Goal: Task Accomplishment & Management: Complete application form

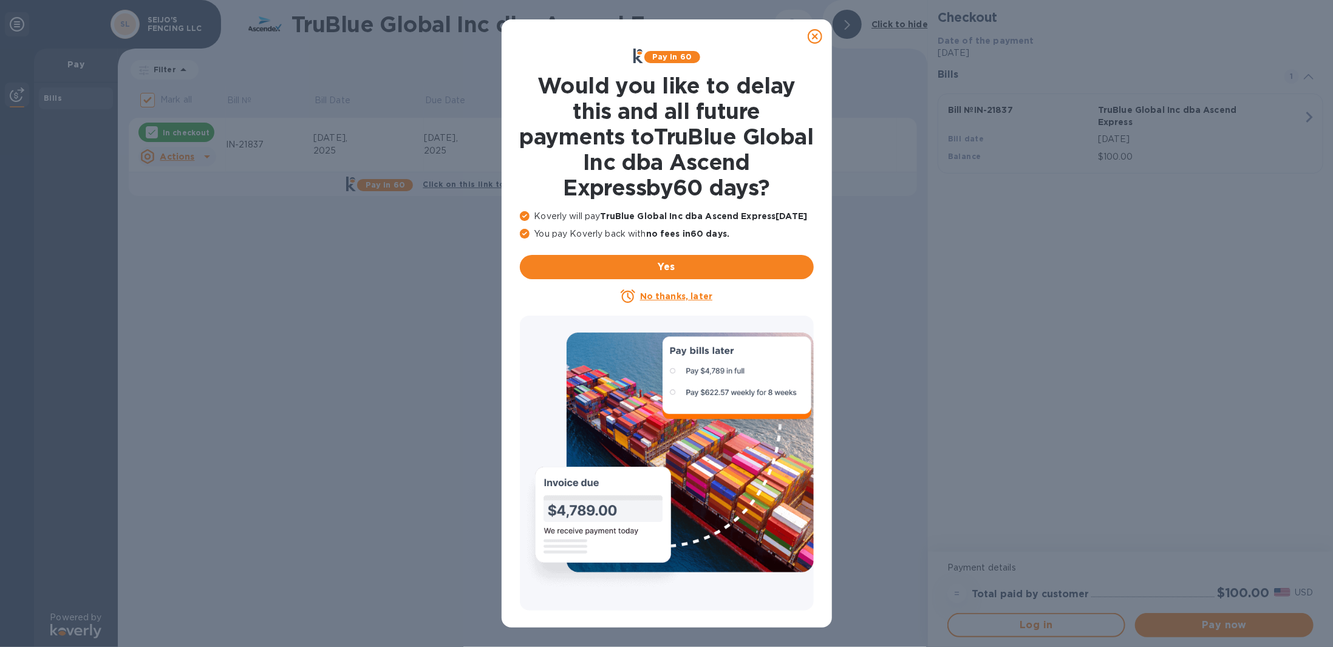
click at [675, 296] on u "No thanks, later" at bounding box center [676, 297] width 72 height 10
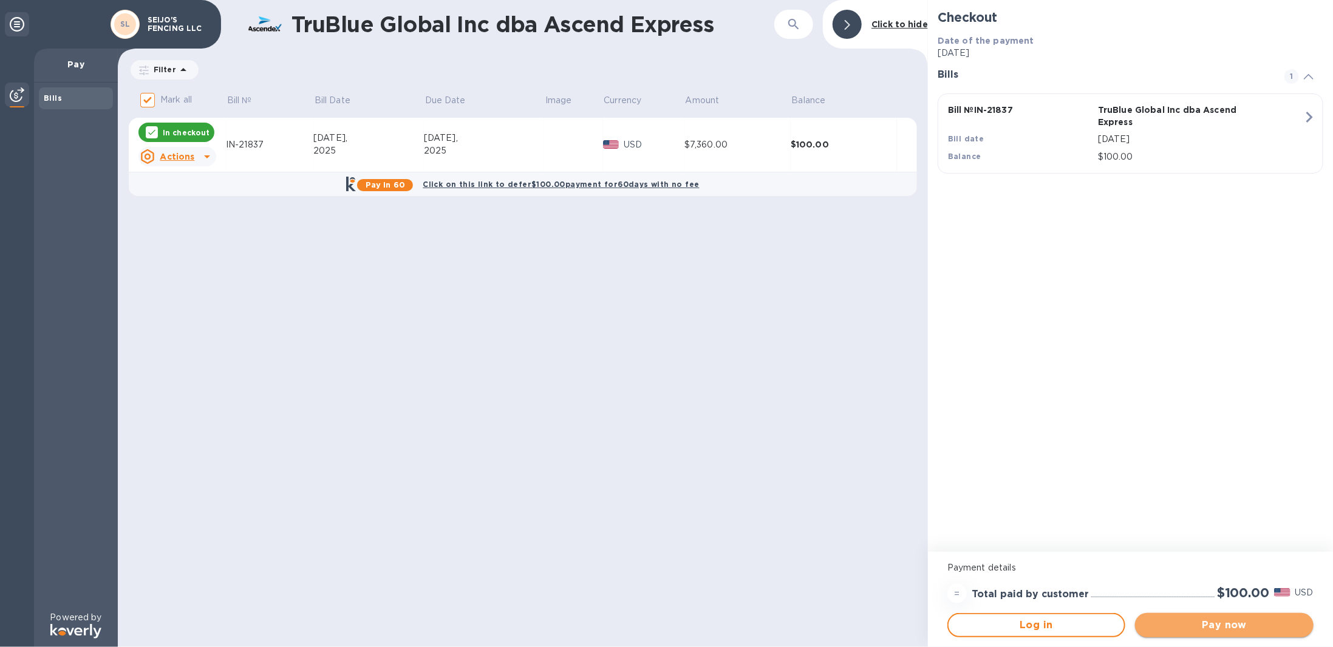
click at [1268, 634] on button "Pay now" at bounding box center [1224, 625] width 178 height 24
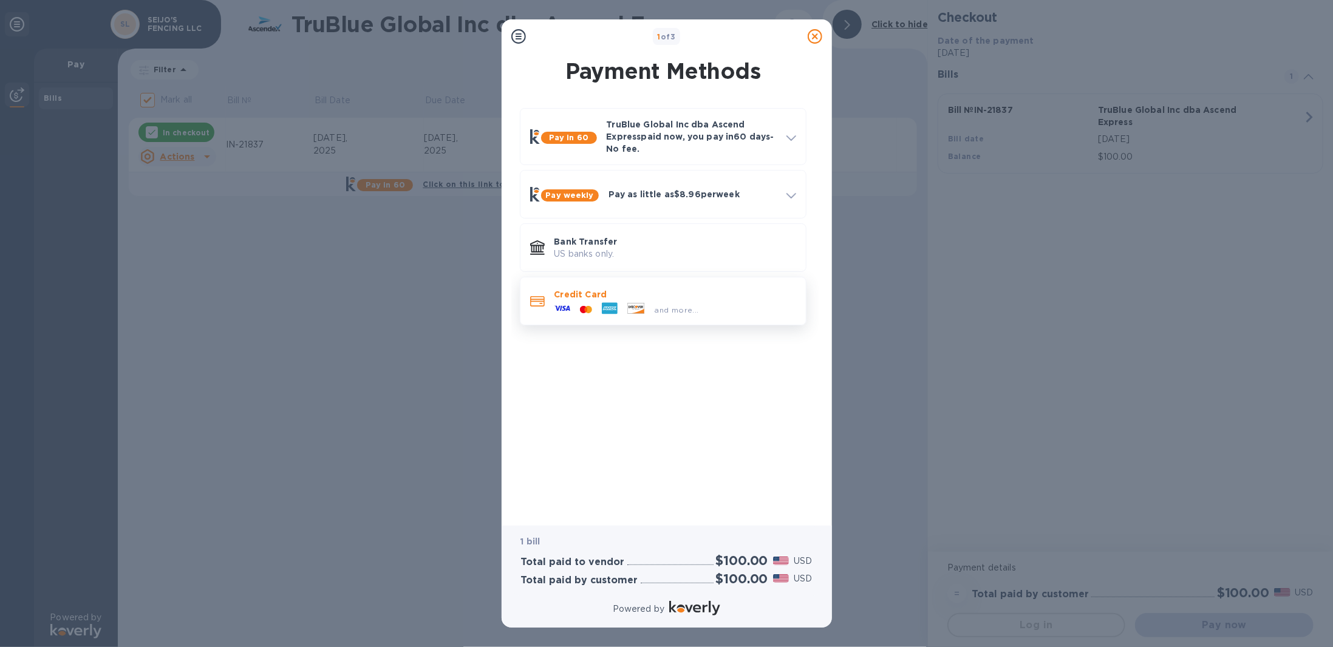
click at [653, 313] on div "and more..." at bounding box center [677, 310] width 54 height 13
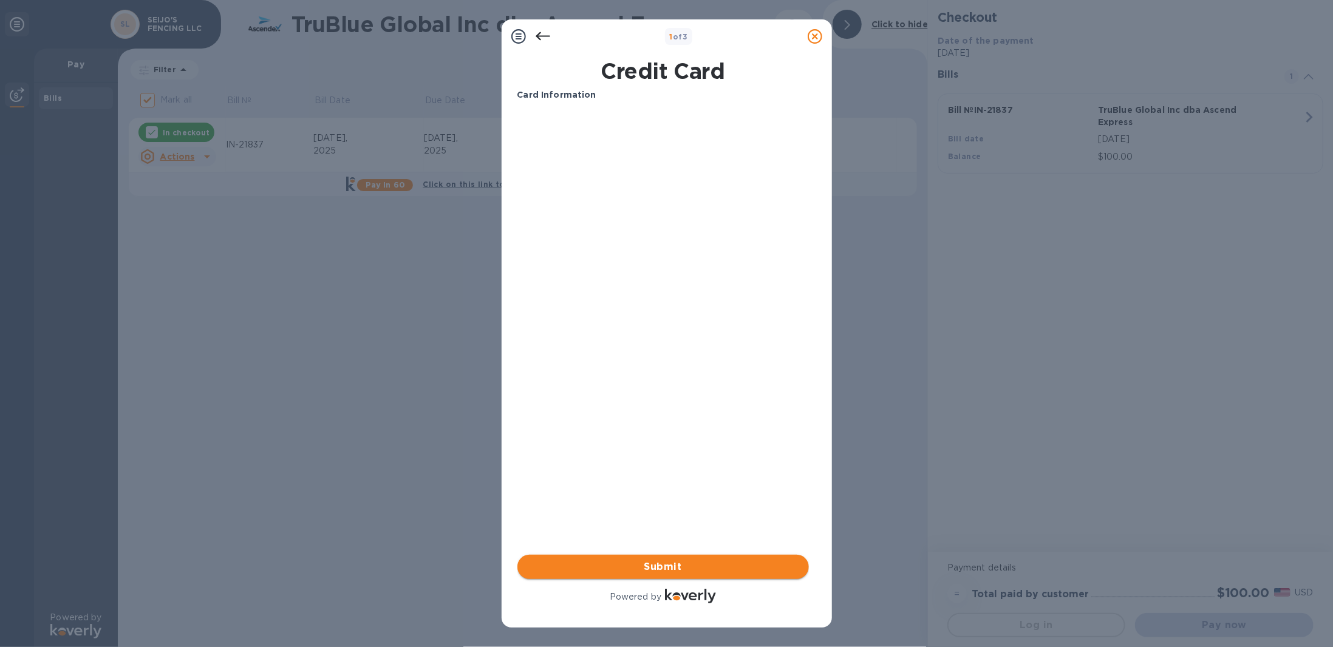
click at [664, 567] on span "Submit" at bounding box center [663, 567] width 272 height 15
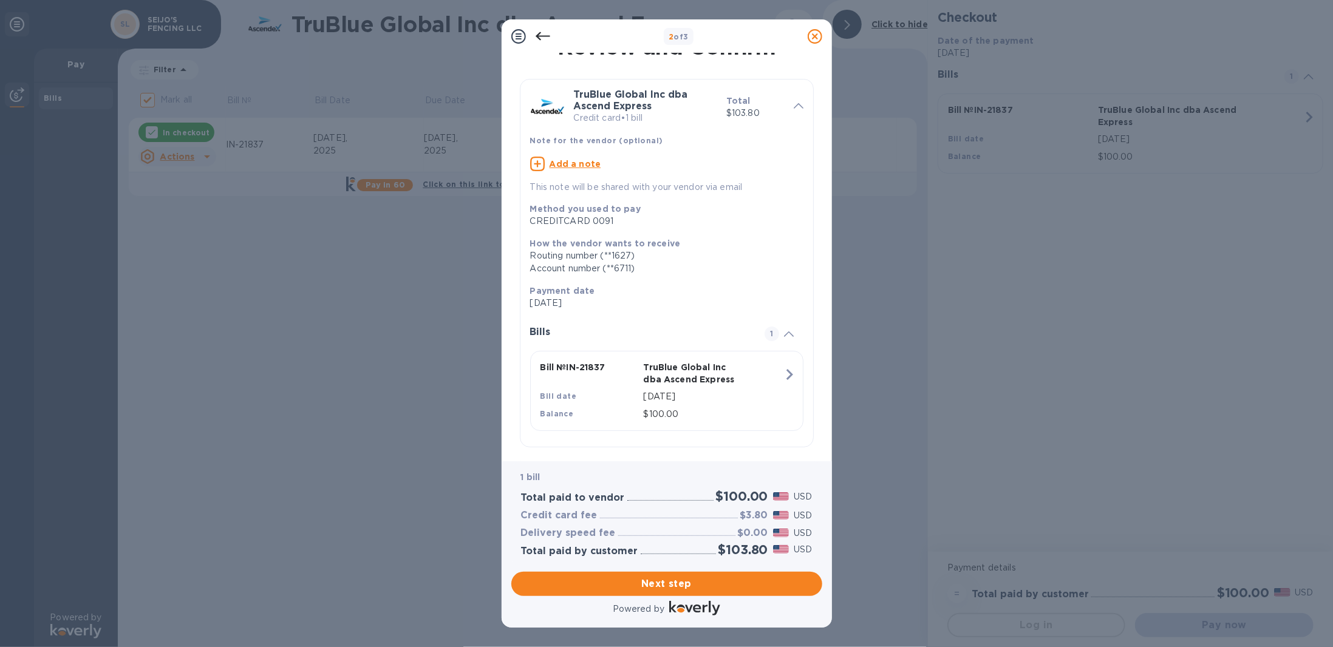
scroll to position [27, 0]
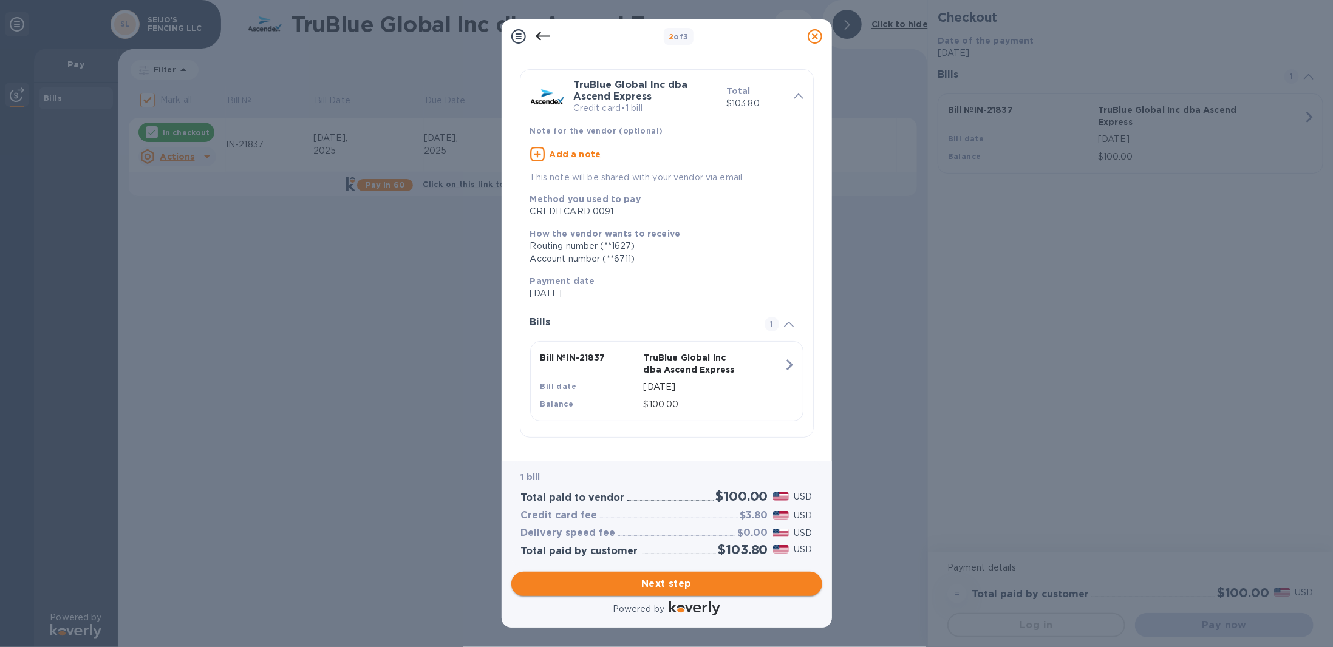
click at [677, 585] on span "Next step" at bounding box center [667, 584] width 292 height 15
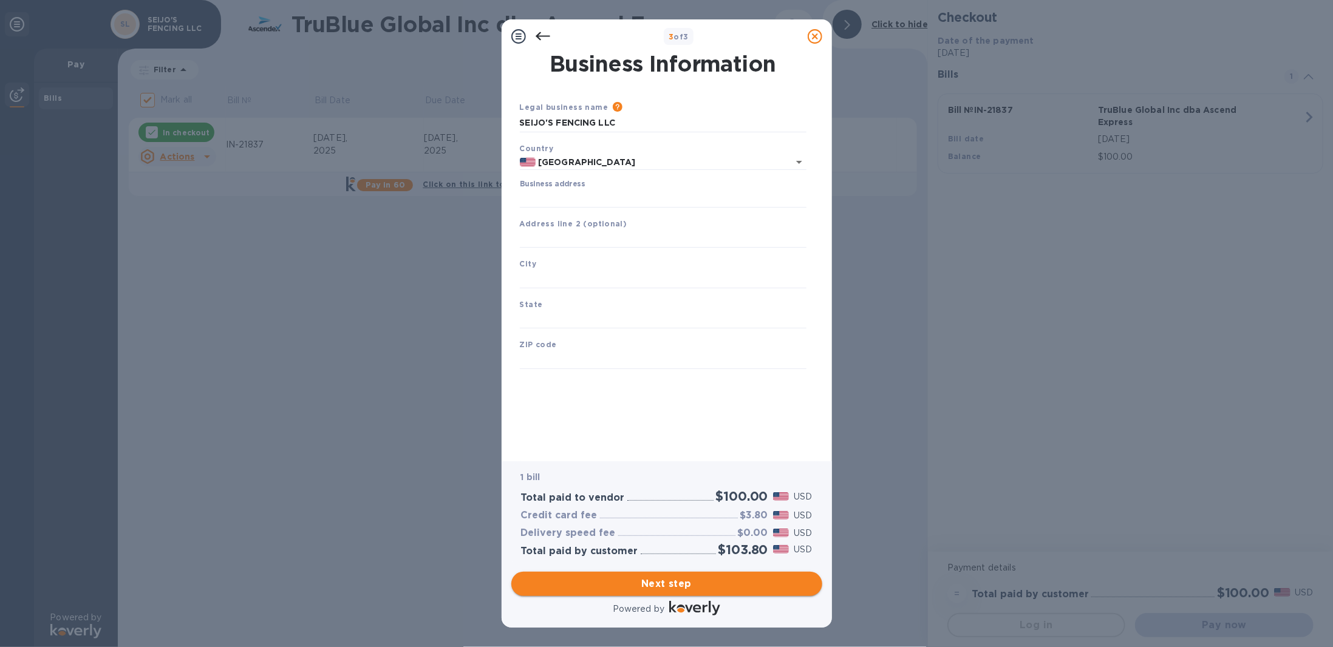
scroll to position [0, 0]
click at [799, 160] on icon "Open" at bounding box center [799, 162] width 15 height 15
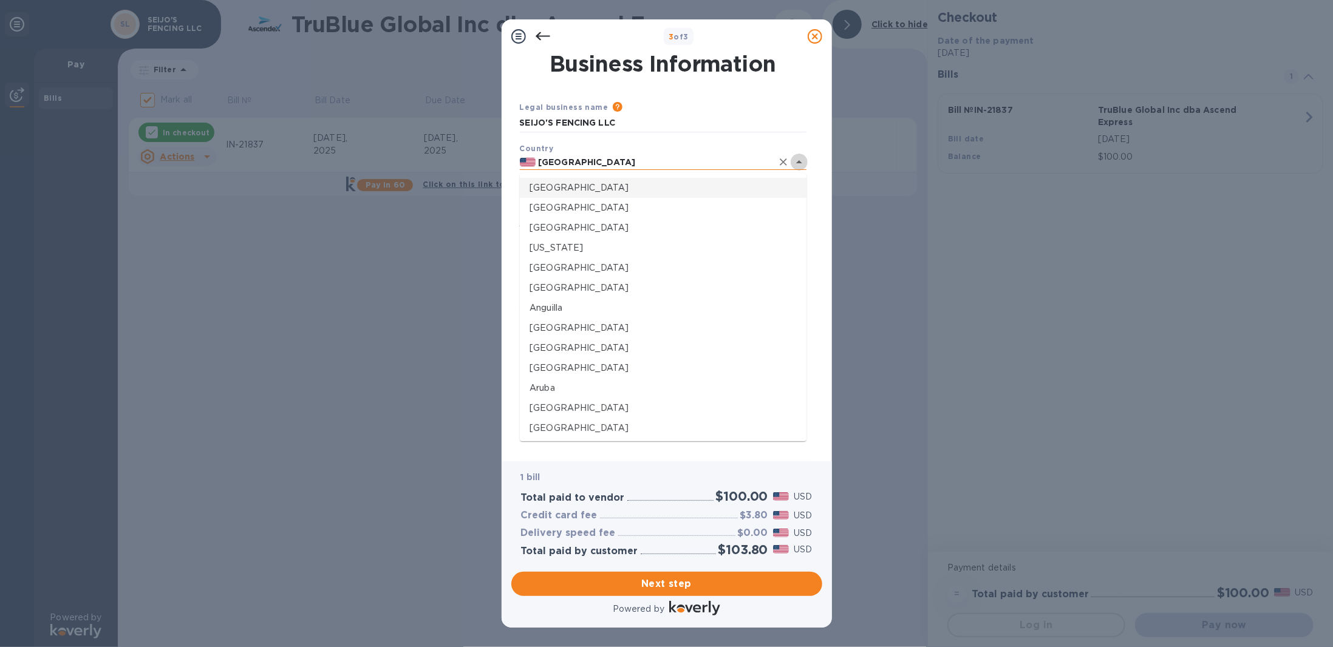
click at [799, 160] on icon "Close" at bounding box center [799, 162] width 15 height 15
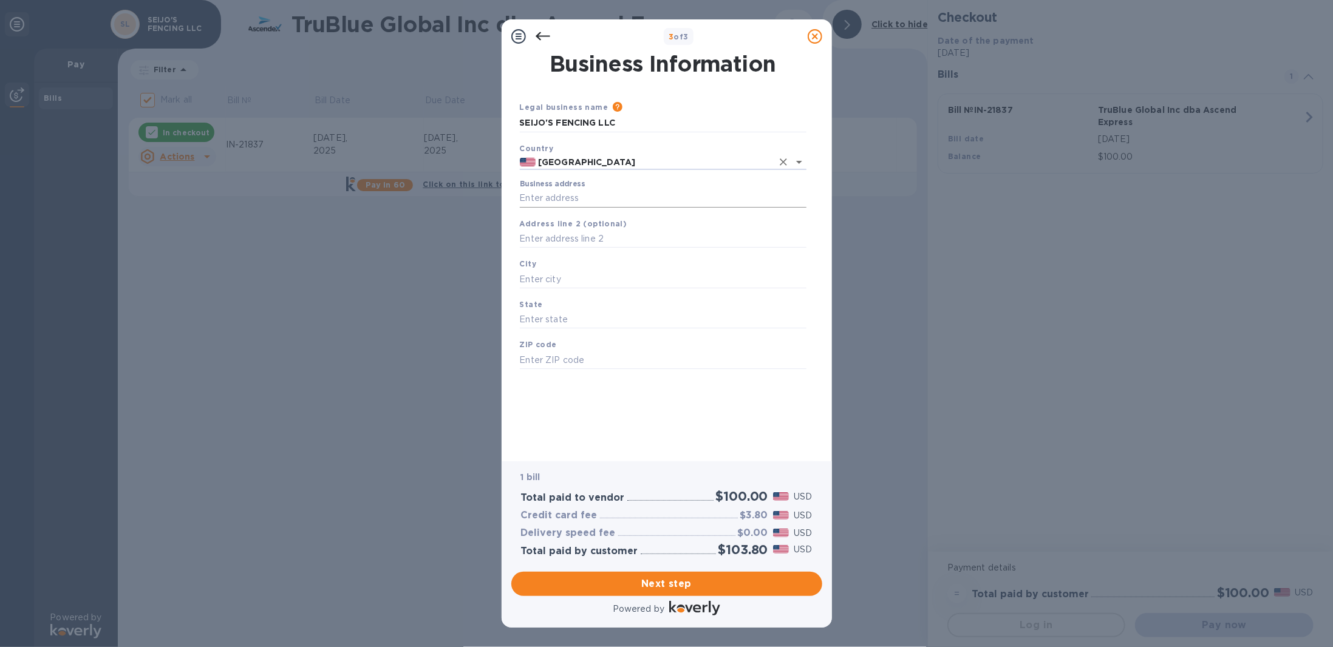
click at [611, 191] on input "Business address" at bounding box center [663, 199] width 287 height 18
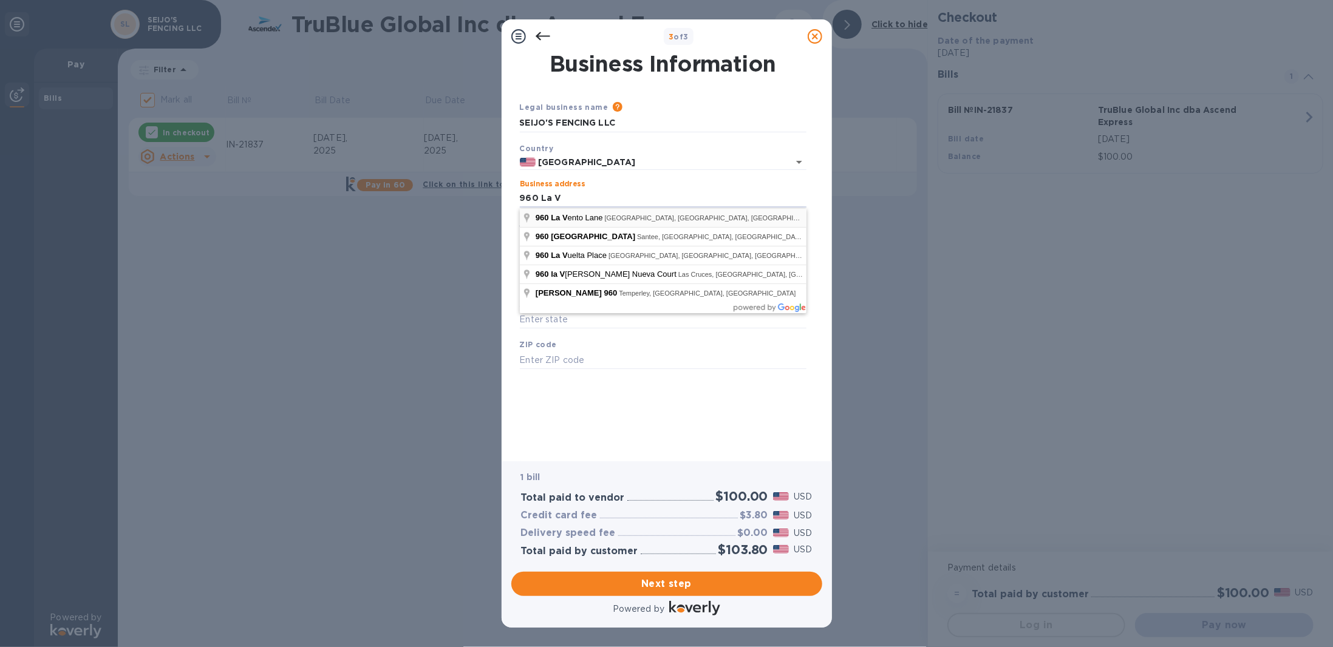
type input "[STREET_ADDRESS]"
type input "Waverly"
type input "GA"
type input "31565"
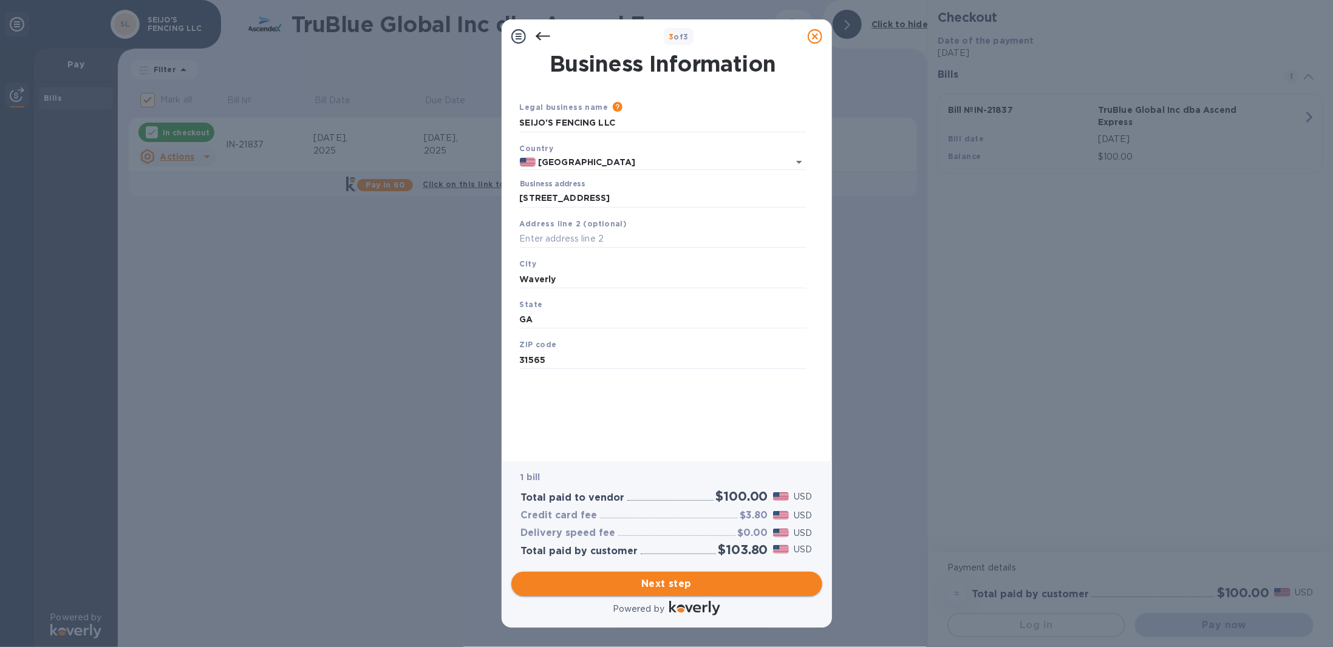
click at [680, 586] on span "Next step" at bounding box center [667, 584] width 292 height 15
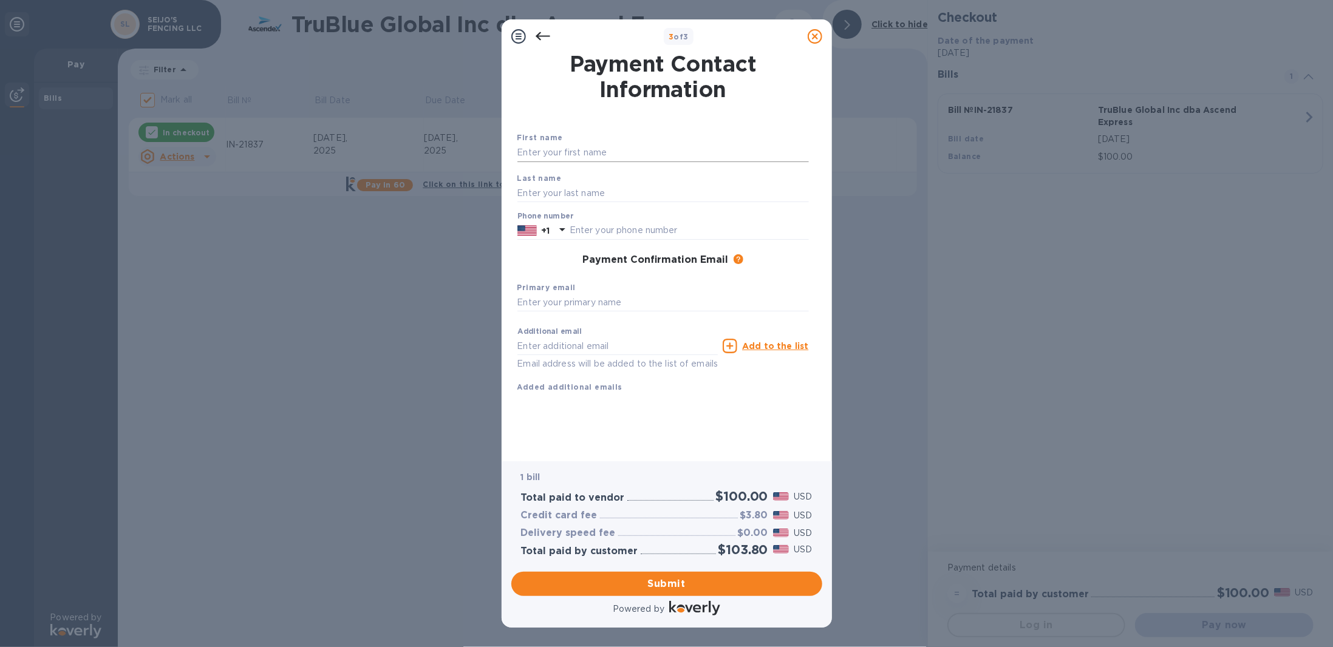
click at [547, 146] on input "text" at bounding box center [664, 153] width 292 height 18
type input "[PERSON_NAME]"
click at [579, 199] on input "text" at bounding box center [664, 193] width 292 height 18
type input "Seijo"
click at [592, 225] on input "text" at bounding box center [689, 231] width 239 height 18
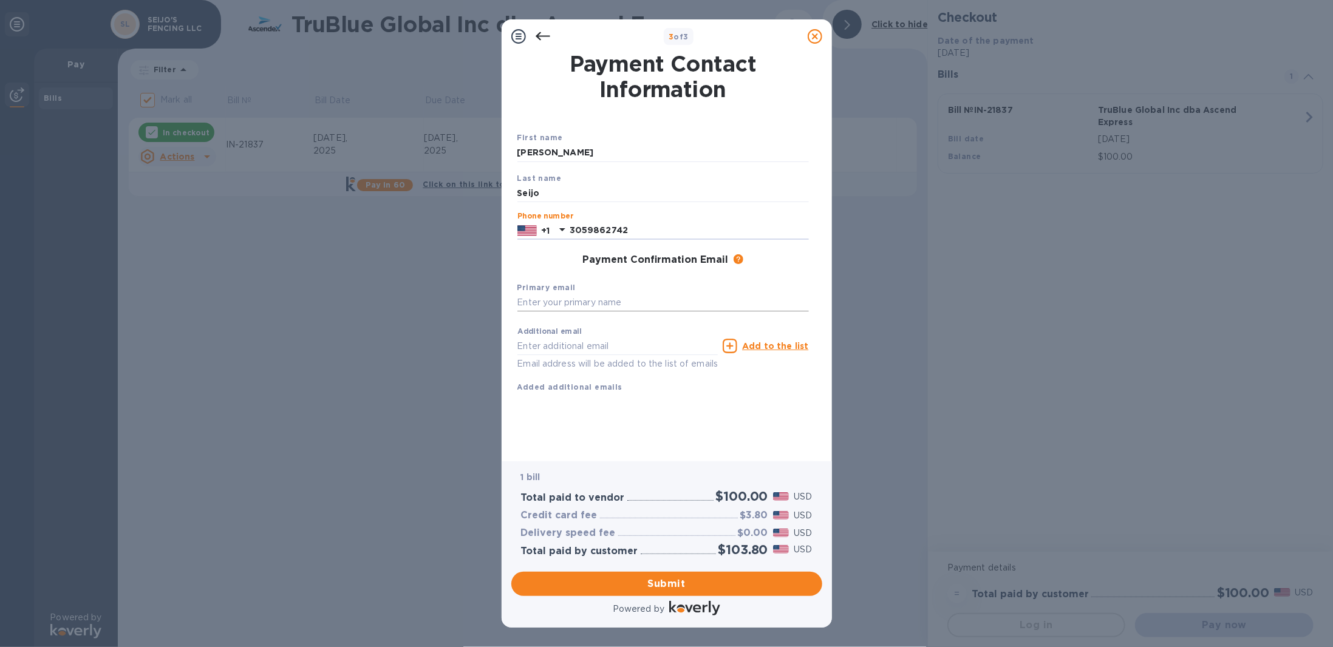
type input "3059862742"
click at [579, 312] on input "text" at bounding box center [664, 303] width 292 height 18
type input "[EMAIL_ADDRESS][DOMAIN_NAME]"
click at [705, 586] on span "Submit" at bounding box center [667, 584] width 292 height 15
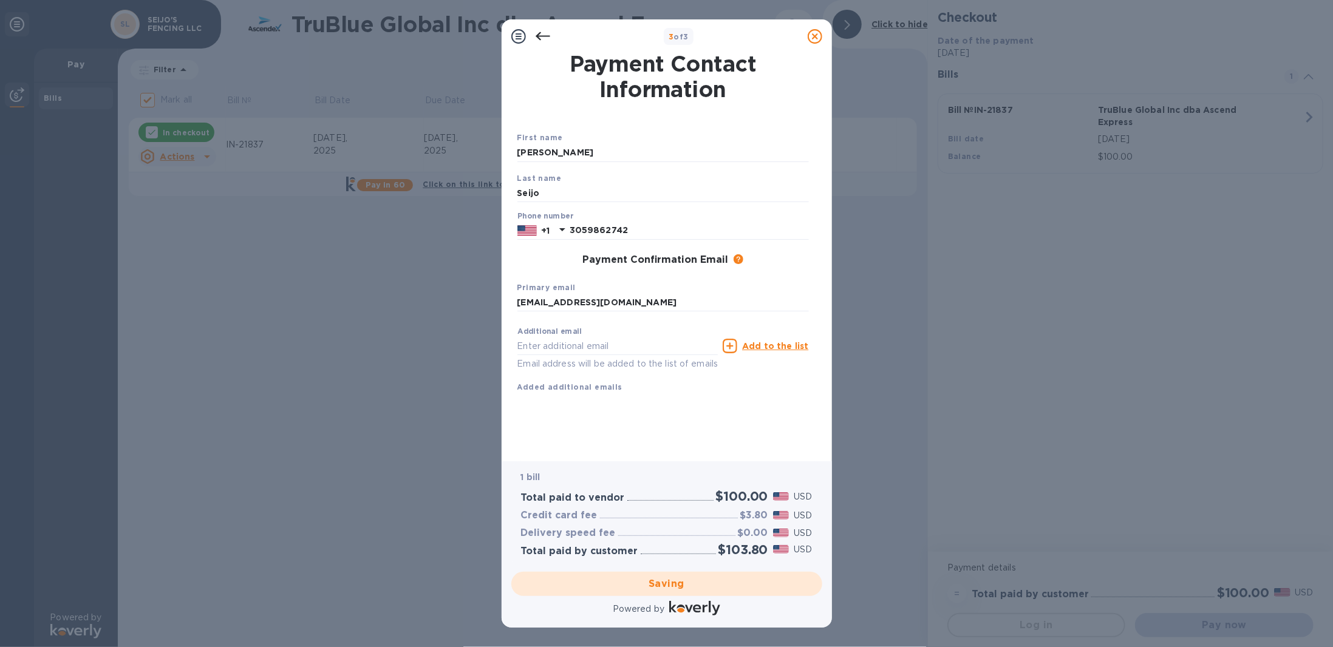
checkbox input "false"
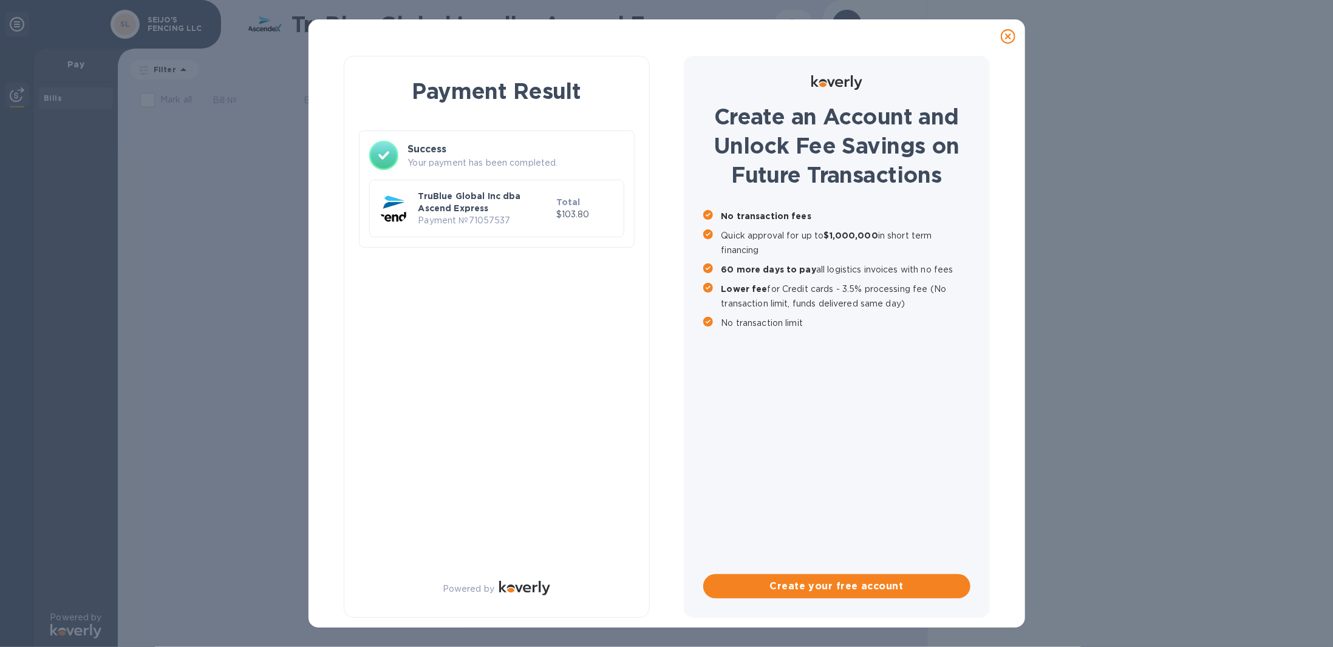
click at [431, 194] on p "TruBlue Global Inc dba Ascend Express" at bounding box center [485, 202] width 133 height 24
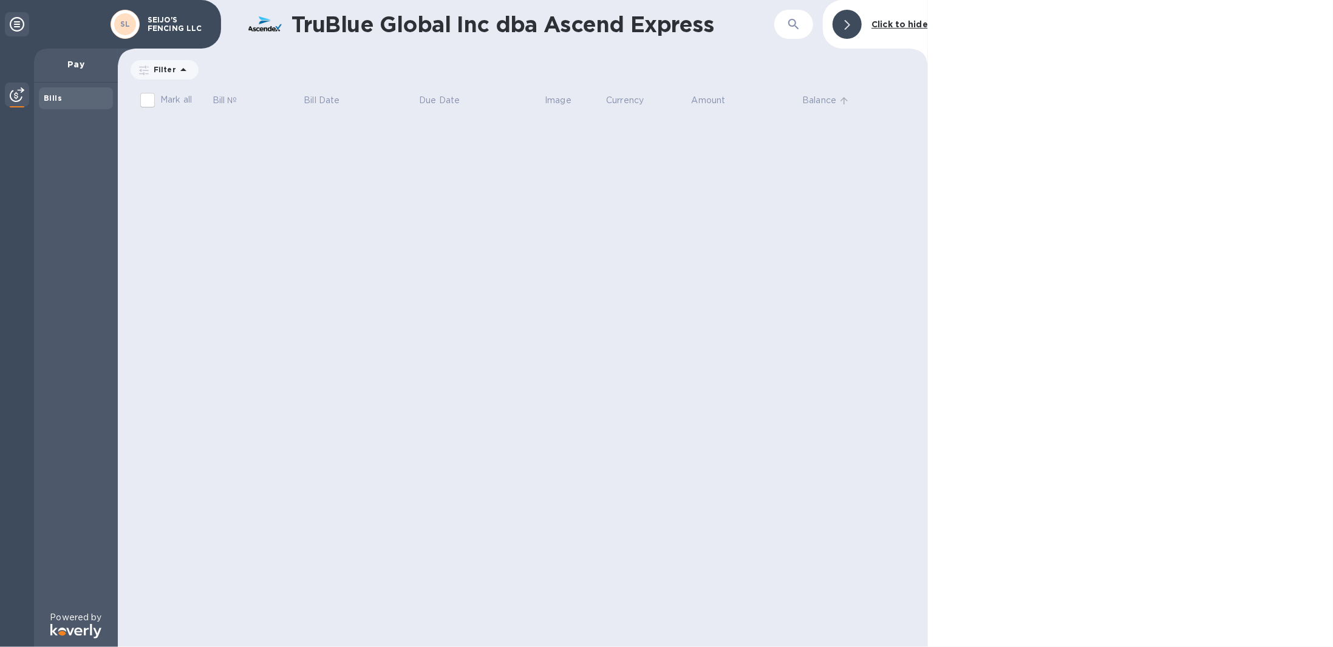
click at [819, 103] on p "Balance" at bounding box center [819, 100] width 34 height 13
click at [51, 97] on b "Bills" at bounding box center [53, 98] width 18 height 9
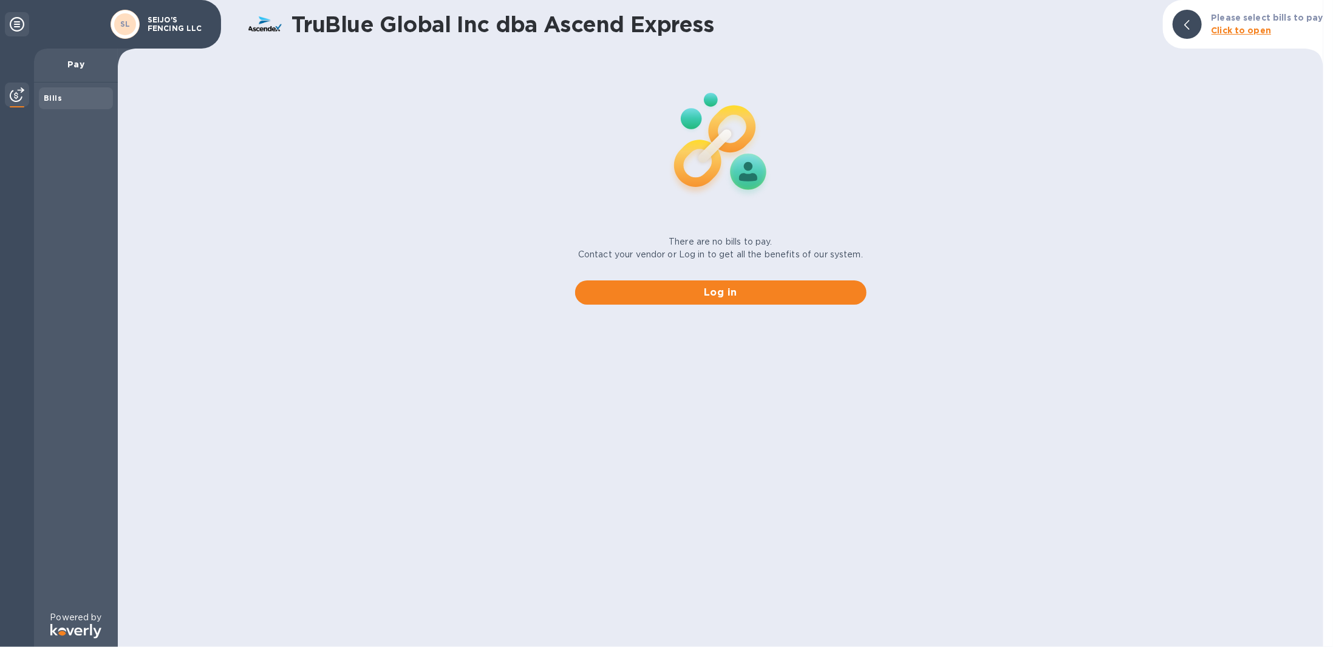
click at [720, 307] on div "Log in" at bounding box center [720, 293] width 301 height 34
click at [727, 298] on span "Log in" at bounding box center [721, 292] width 272 height 15
